Goal: Download file/media

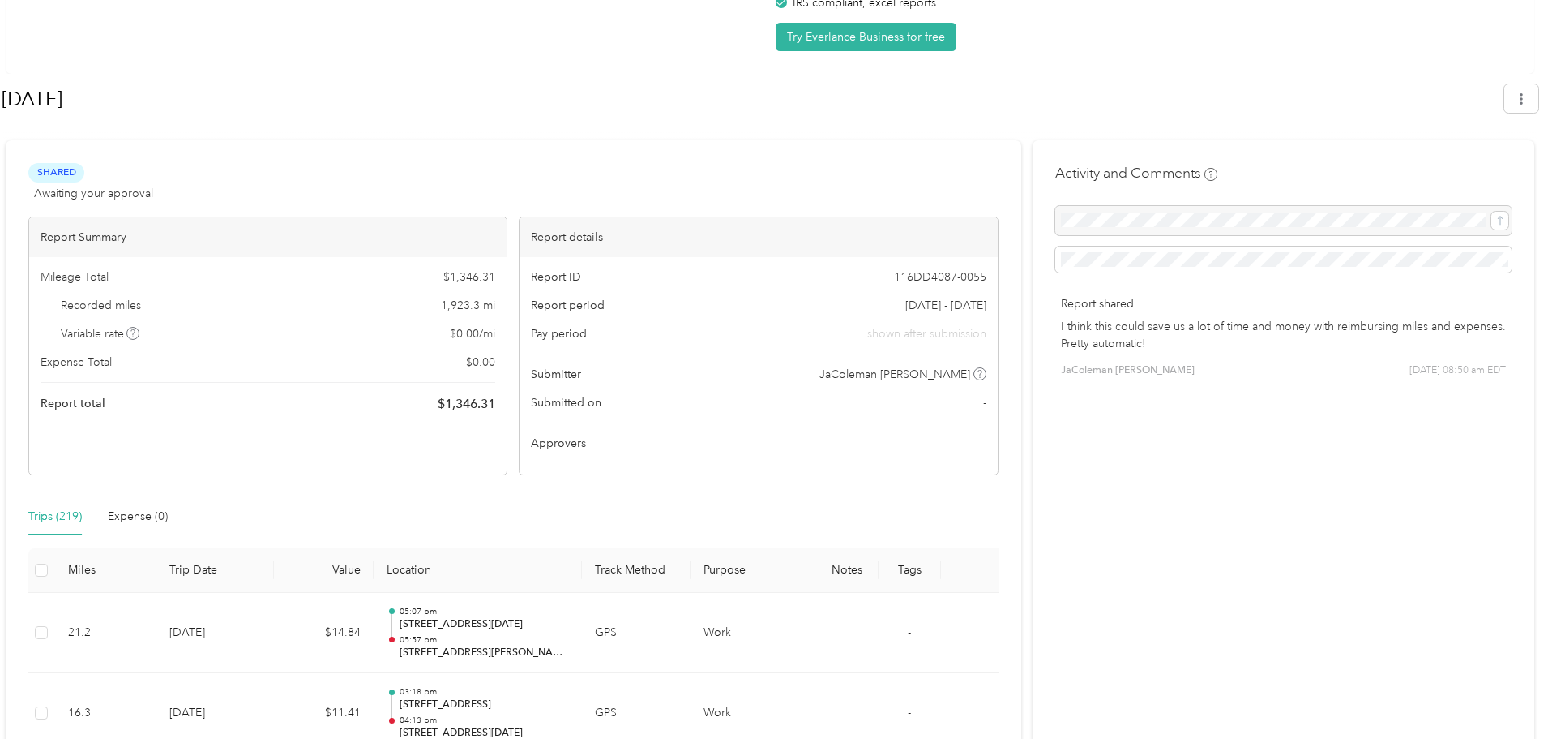
scroll to position [161, 0]
click at [1515, 114] on div "[DATE]" at bounding box center [770, 101] width 1537 height 48
click at [1525, 95] on icon "button" at bounding box center [1521, 97] width 11 height 11
click at [1486, 166] on span "Download" at bounding box center [1484, 174] width 54 height 17
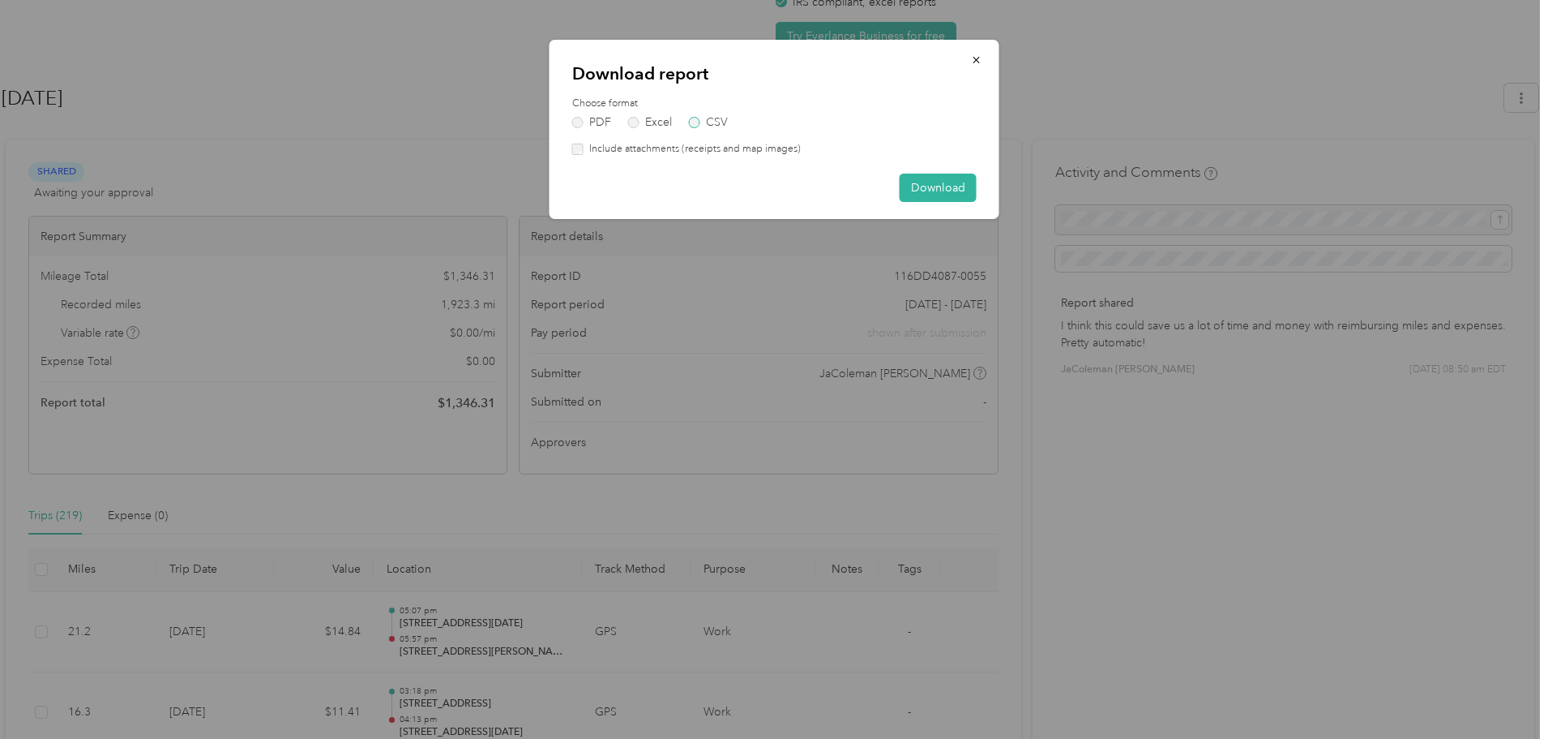
click at [713, 122] on label "CSV" at bounding box center [708, 122] width 39 height 11
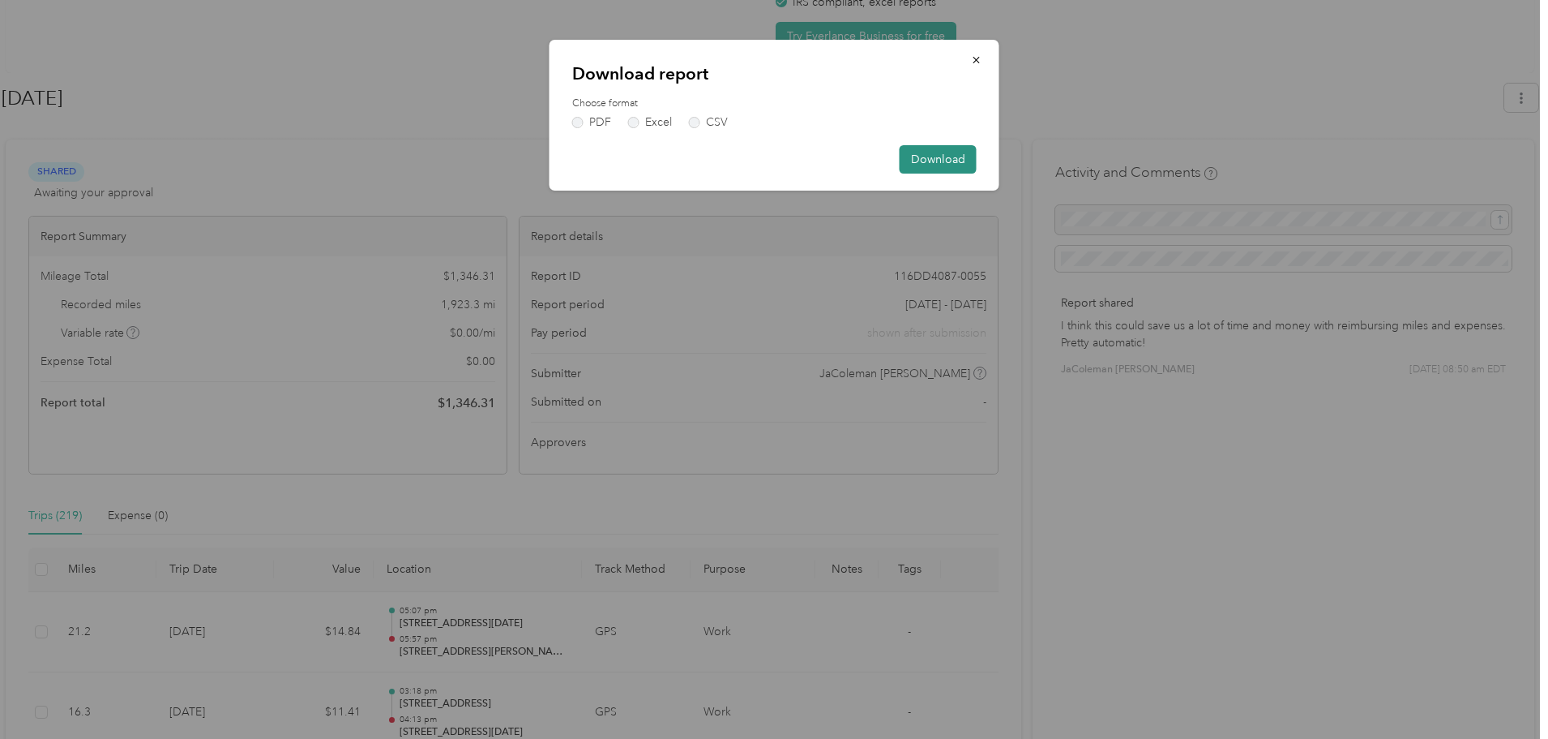
click at [953, 165] on button "Download" at bounding box center [938, 159] width 77 height 28
